Goal: Find specific page/section: Find specific page/section

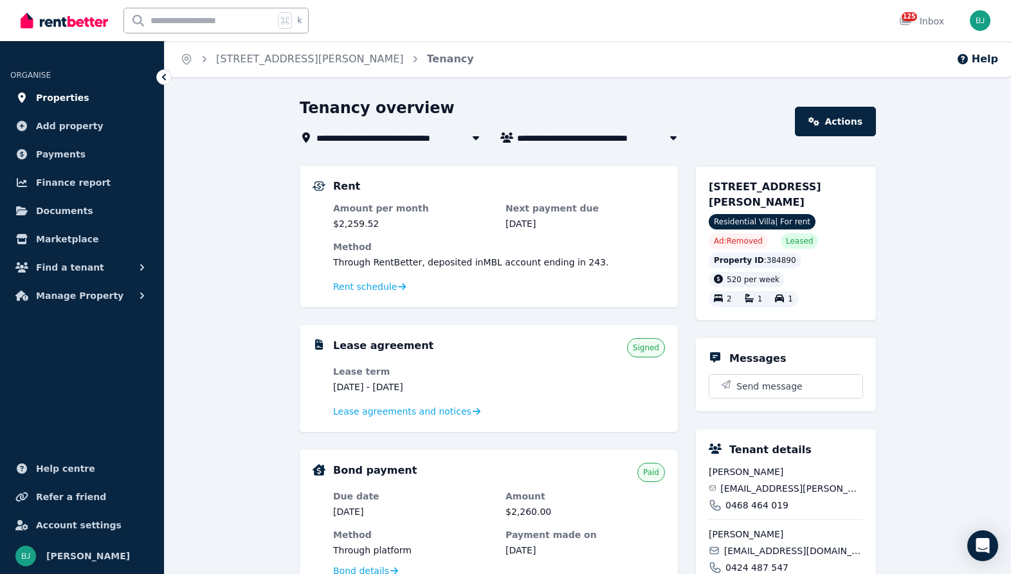
click at [86, 96] on link "Properties" at bounding box center [81, 98] width 143 height 26
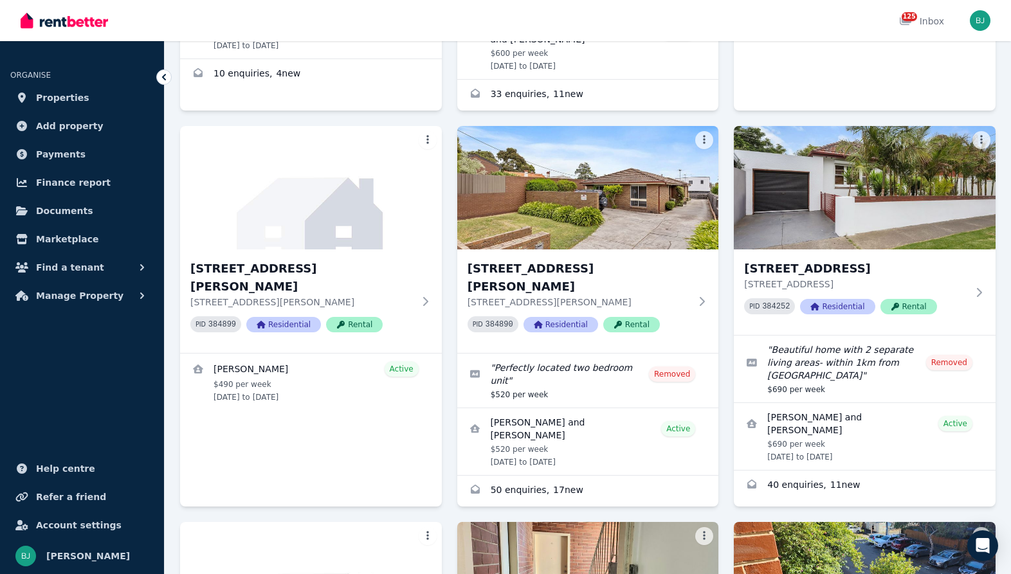
scroll to position [796, 0]
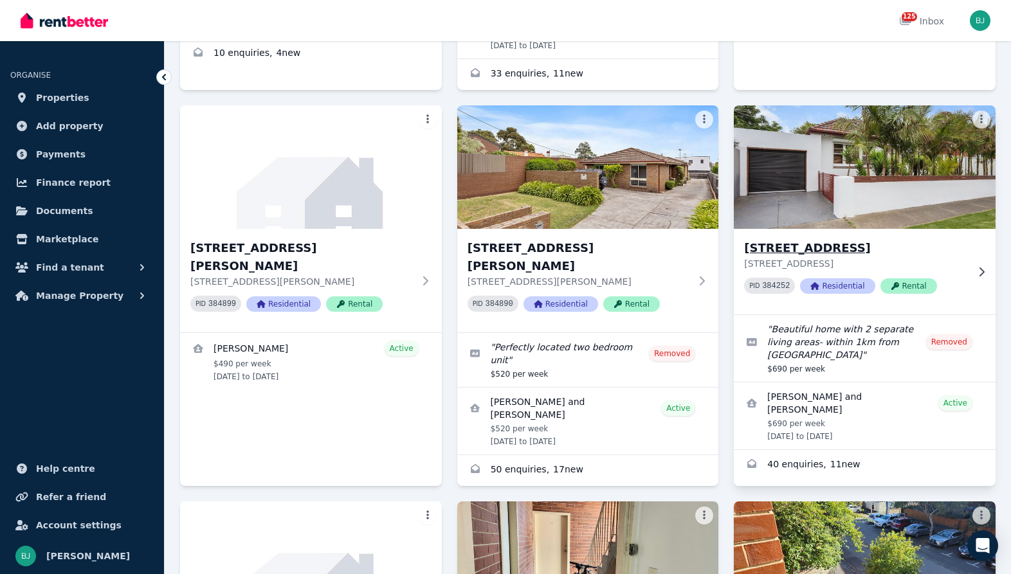
click at [978, 267] on icon at bounding box center [981, 272] width 13 height 10
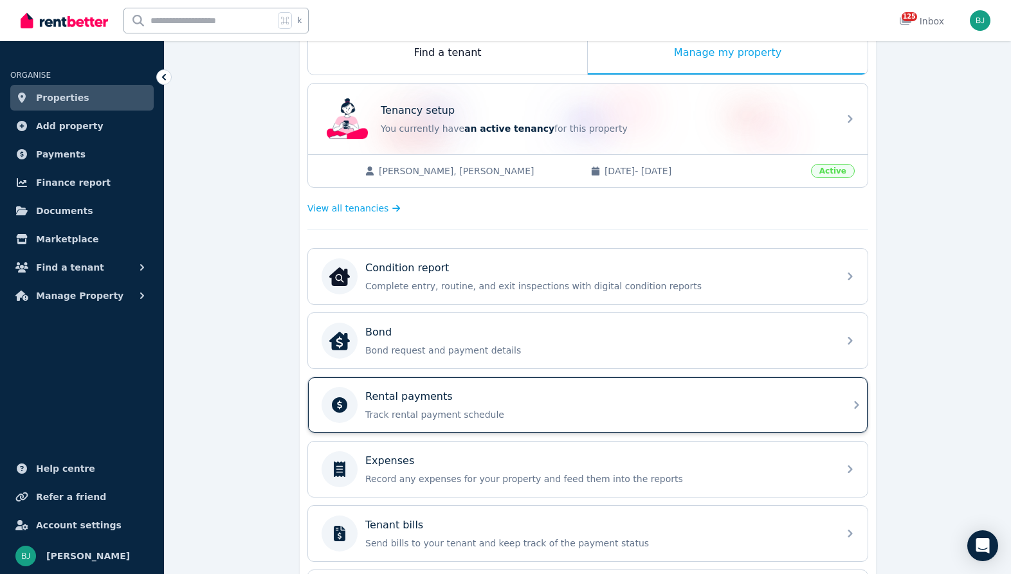
scroll to position [239, 0]
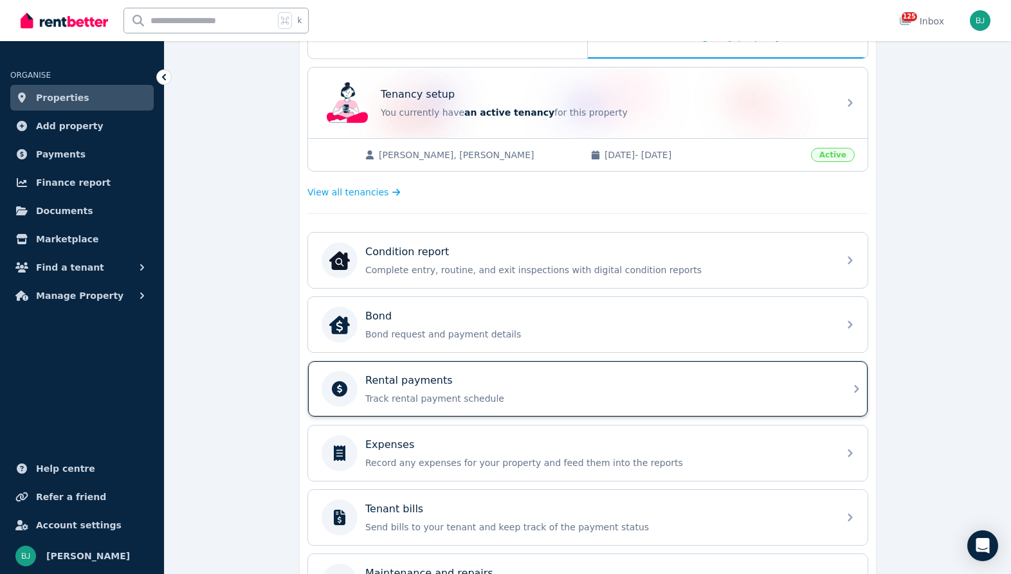
click at [770, 385] on div "Rental payments" at bounding box center [598, 380] width 466 height 15
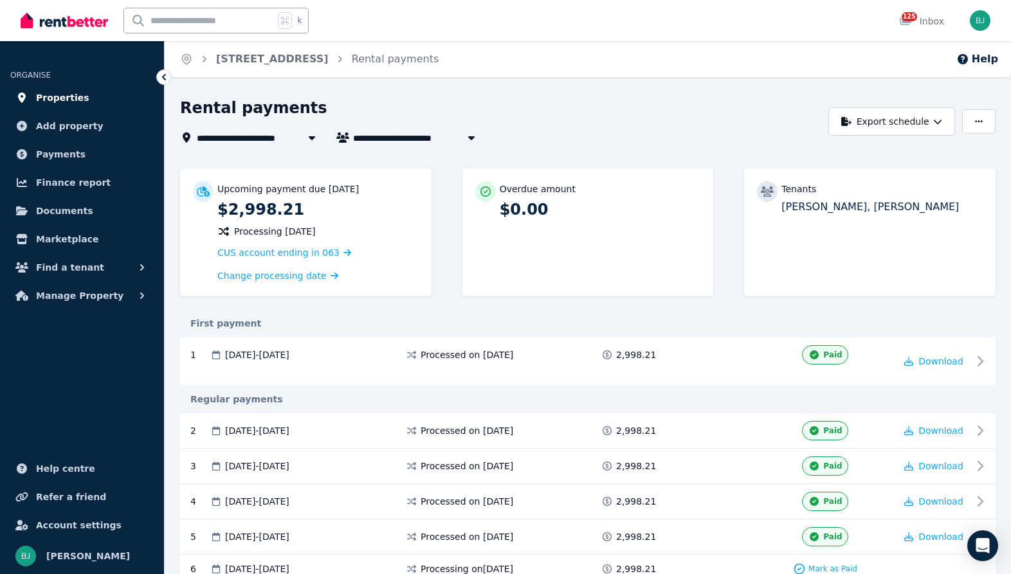
click at [77, 96] on span "Properties" at bounding box center [62, 97] width 53 height 15
